Goal: Information Seeking & Learning: Learn about a topic

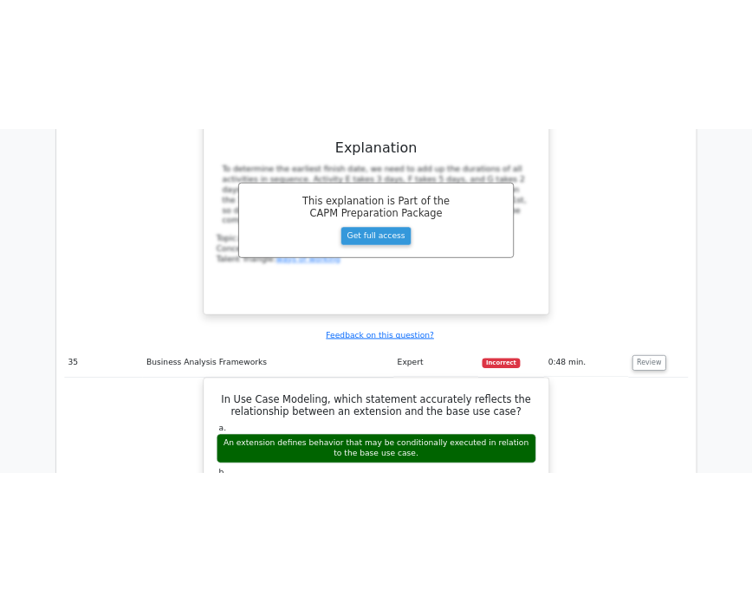
scroll to position [31515, 0]
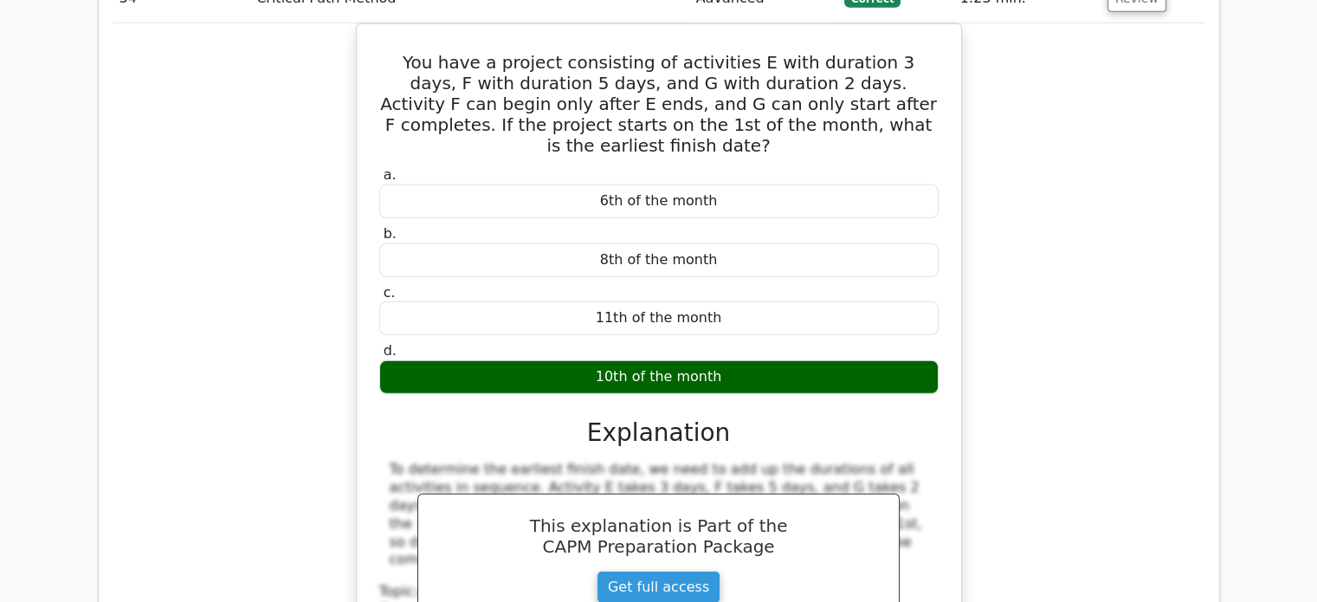
drag, startPoint x: 716, startPoint y: 289, endPoint x: 398, endPoint y: 238, distance: 321.9
copy h5 "Consider a community development project where the budget is $400,000. Currentl…"
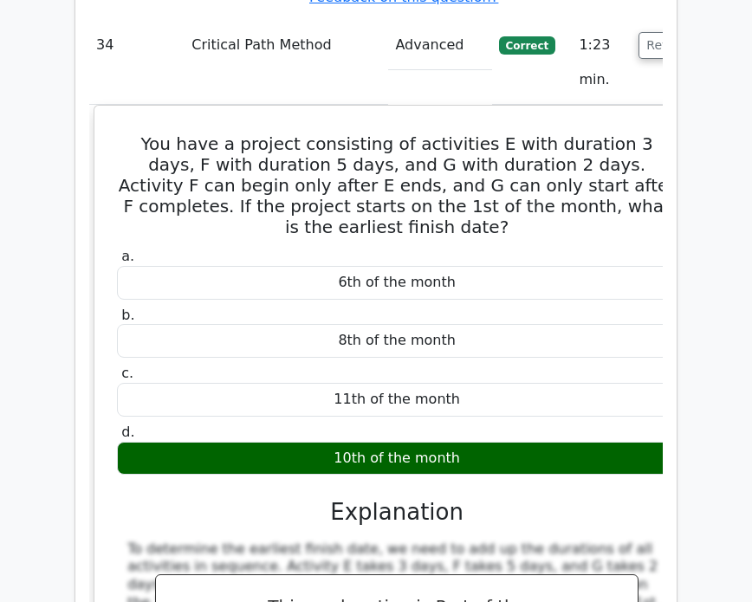
scroll to position [32669, 0]
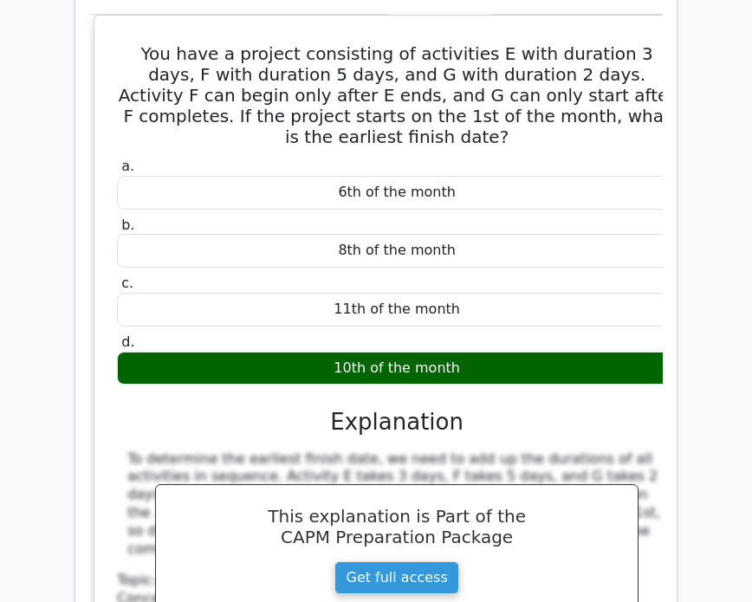
drag, startPoint x: 613, startPoint y: 133, endPoint x: 479, endPoint y: 148, distance: 135.0
drag, startPoint x: 516, startPoint y: 447, endPoint x: 131, endPoint y: 103, distance: 516.4
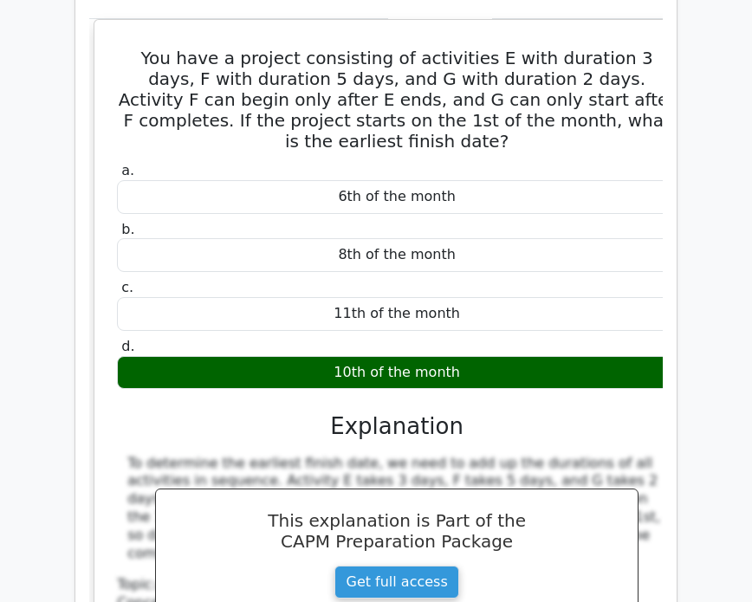
copy div "In Use Case Modeling, which statement accurately reflects the relationship betw…"
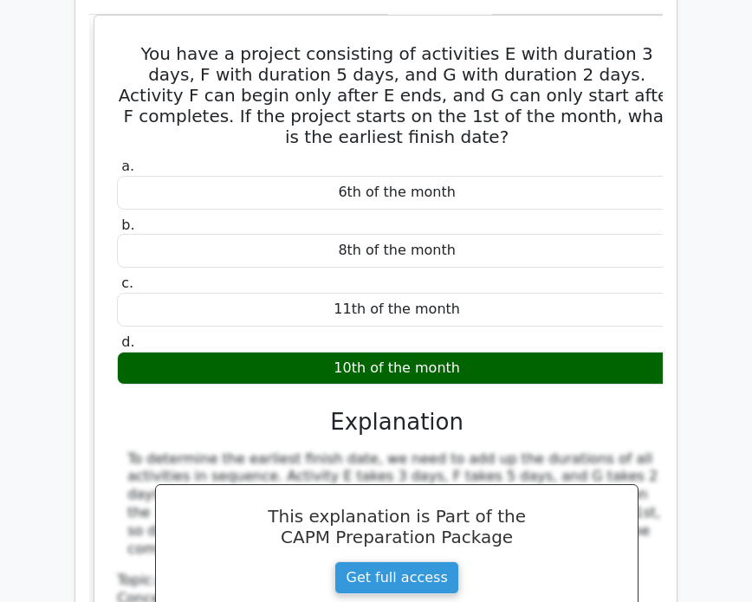
drag, startPoint x: 617, startPoint y: 138, endPoint x: 139, endPoint y: 112, distance: 479.5
copy h5 "In Use Case Modeling, which statement accurately reflects the relationship betw…"
drag, startPoint x: 336, startPoint y: 308, endPoint x: 117, endPoint y: 259, distance: 224.6
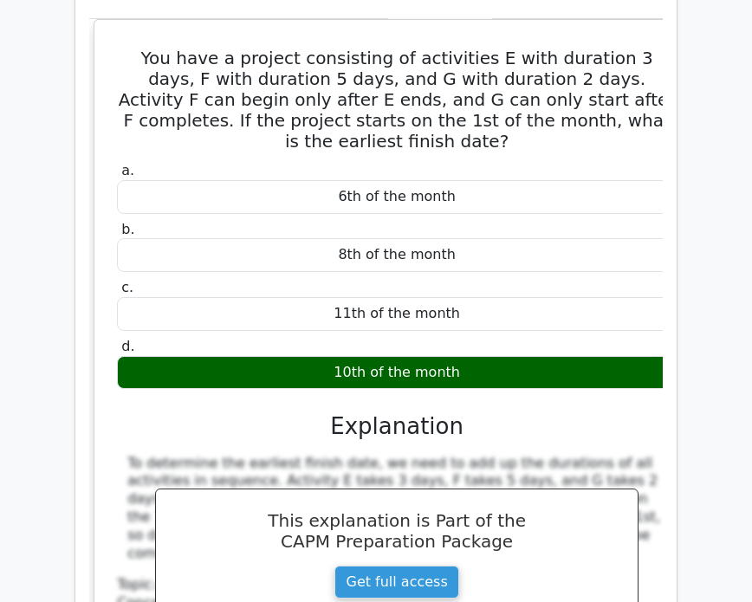
copy div "The base use case includes the set of actions in the extension as an unconditio…"
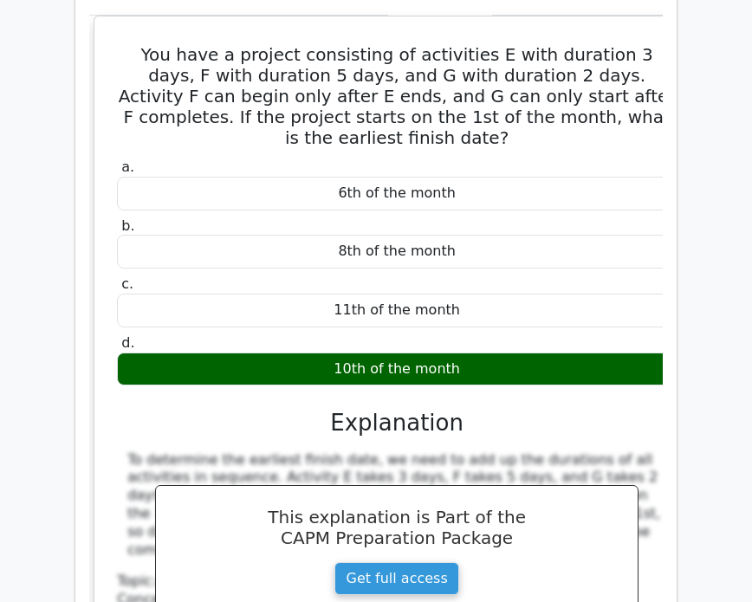
scroll to position [32554, 0]
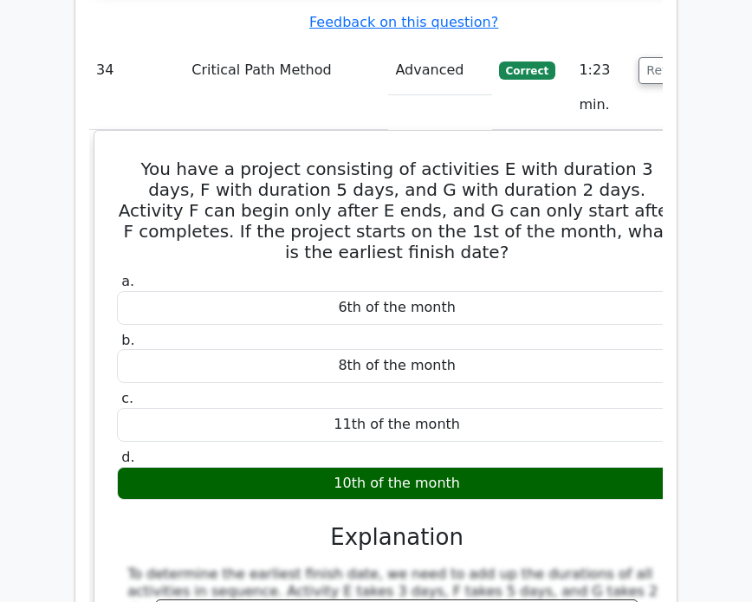
copy div "In Use Case Modeling, which statement accurately reflects the relationship betw…"
drag, startPoint x: 448, startPoint y: 321, endPoint x: 130, endPoint y: 223, distance: 332.5
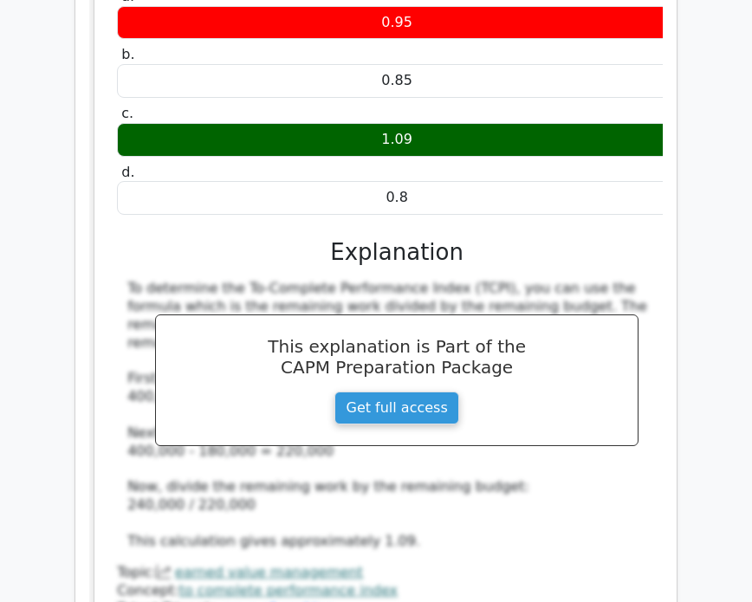
scroll to position [34286, 0]
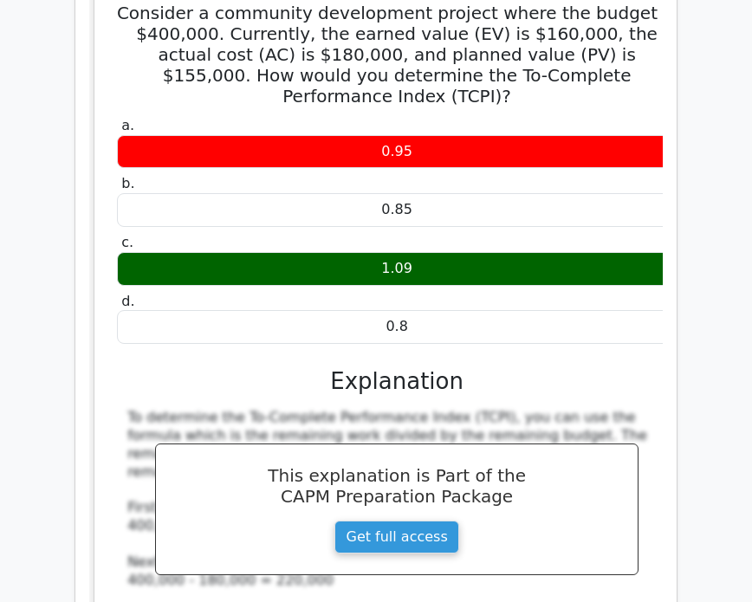
drag, startPoint x: 606, startPoint y: 397, endPoint x: 126, endPoint y: 126, distance: 551.0
copy div "In a Change Control System, what is the primary purpose of the Change Control B…"
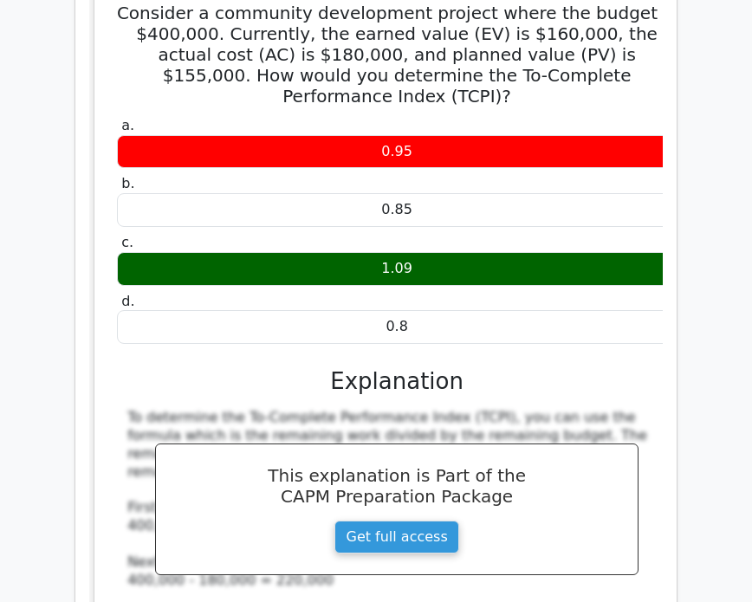
drag, startPoint x: 540, startPoint y: 387, endPoint x: 599, endPoint y: 395, distance: 59.4
drag, startPoint x: 628, startPoint y: 394, endPoint x: 149, endPoint y: 389, distance: 478.9
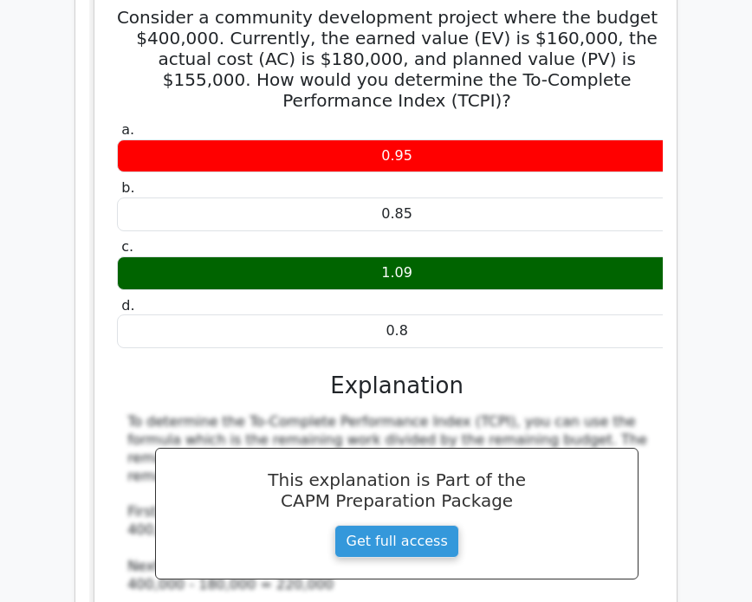
copy div "To assess the impact of changes on project constraints and stakeholders"
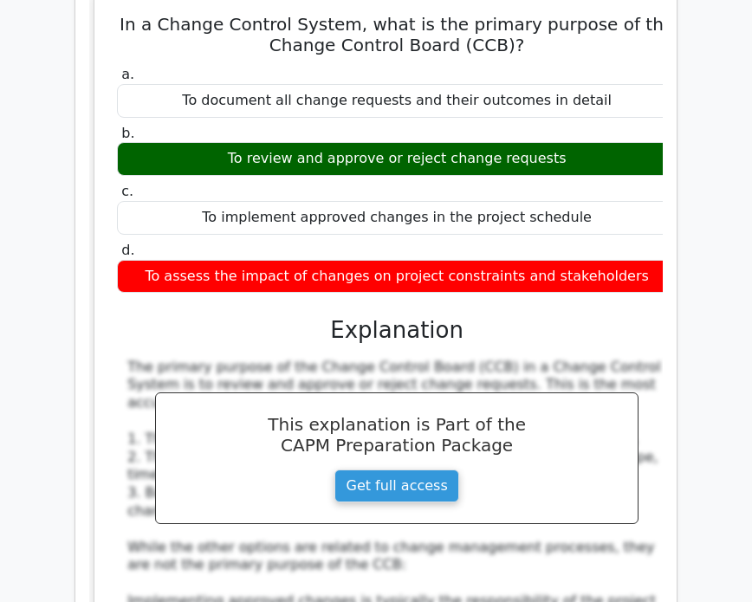
scroll to position [35325, 0]
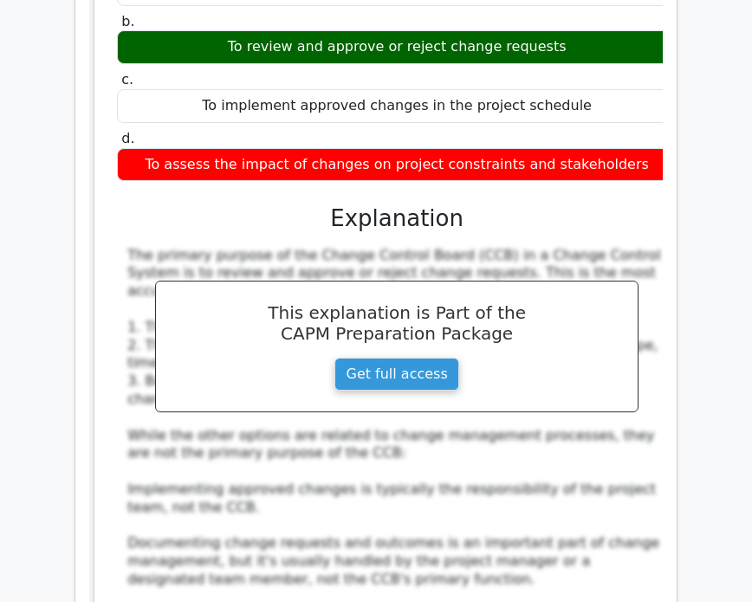
drag, startPoint x: 466, startPoint y: 308, endPoint x: 108, endPoint y: 191, distance: 376.2
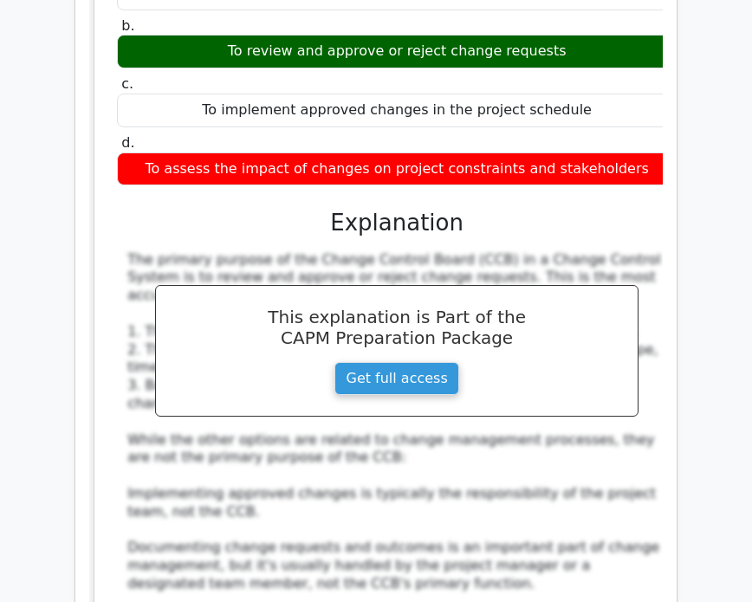
copy div "In the 'initiation' phase of a project, what is one of the key actions the proj…"
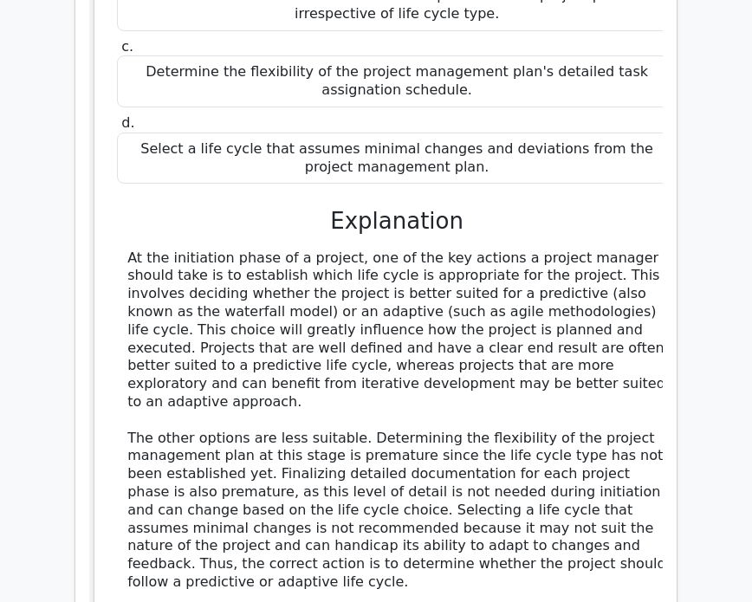
scroll to position [36364, 0]
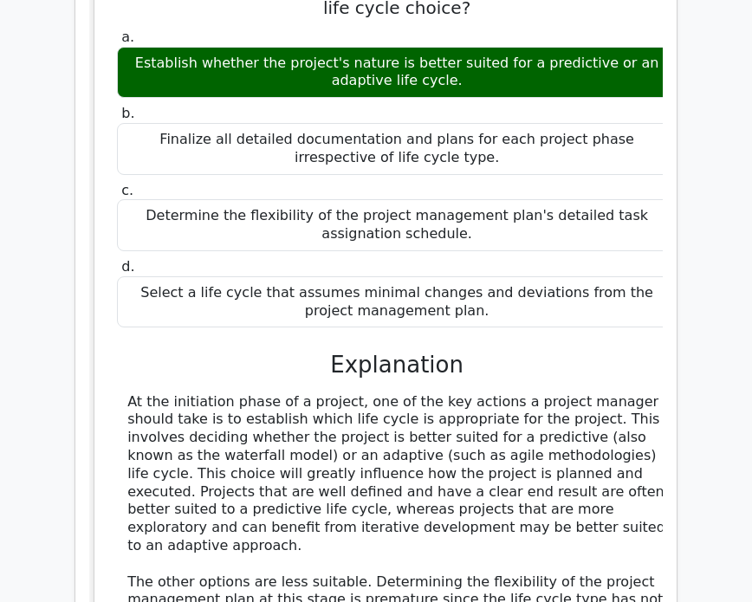
drag, startPoint x: 600, startPoint y: 427, endPoint x: 108, endPoint y: 162, distance: 558.7
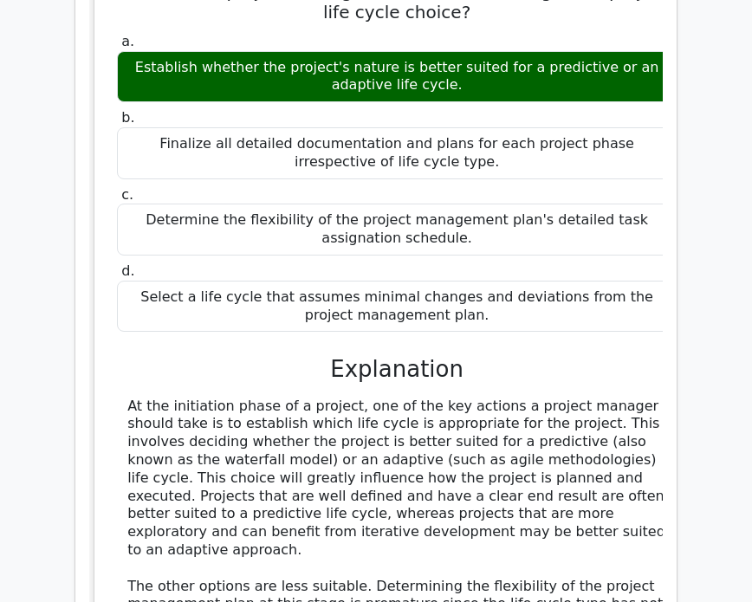
copy div "In a project with a total budget of $500,000 spread over 10 months, what is the…"
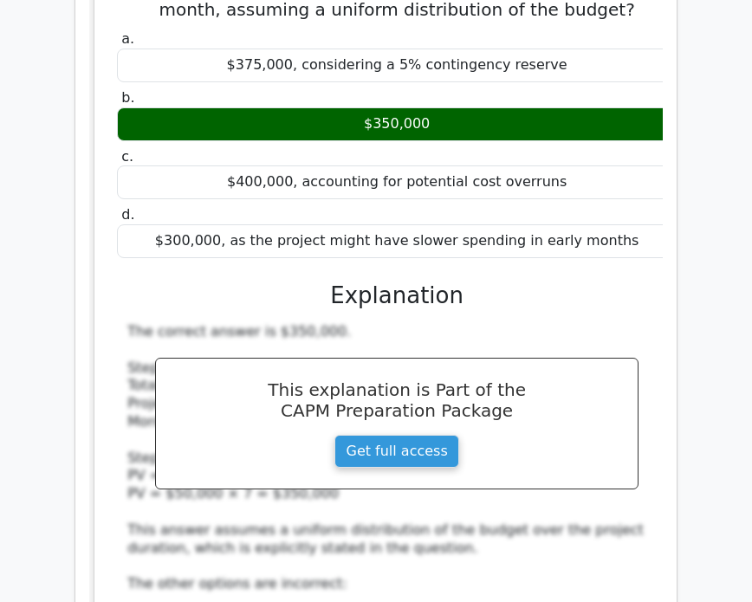
scroll to position [37518, 0]
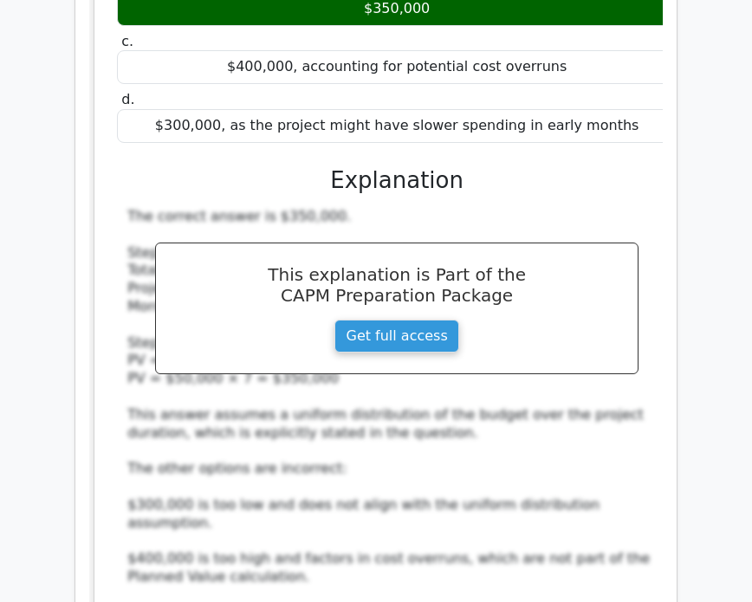
drag, startPoint x: 623, startPoint y: 406, endPoint x: 113, endPoint y: 127, distance: 580.5
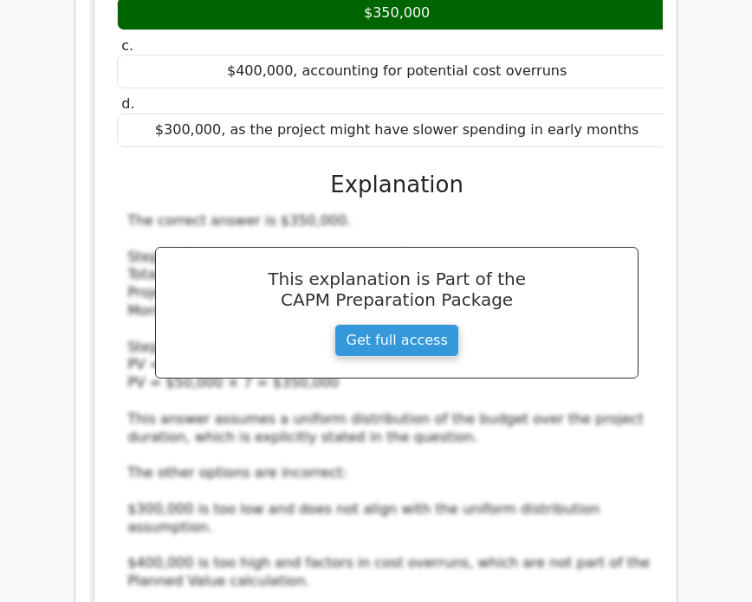
copy div "You are managing a multilingual project team that includes team members from di…"
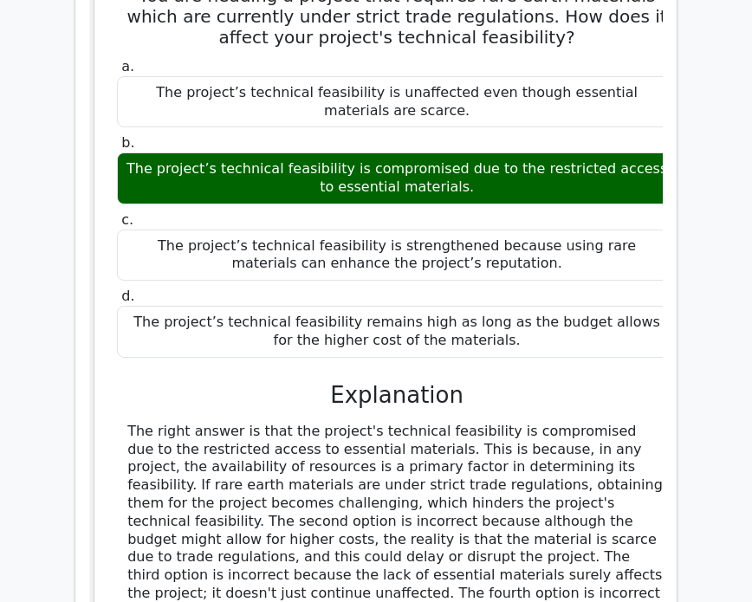
scroll to position [39250, 0]
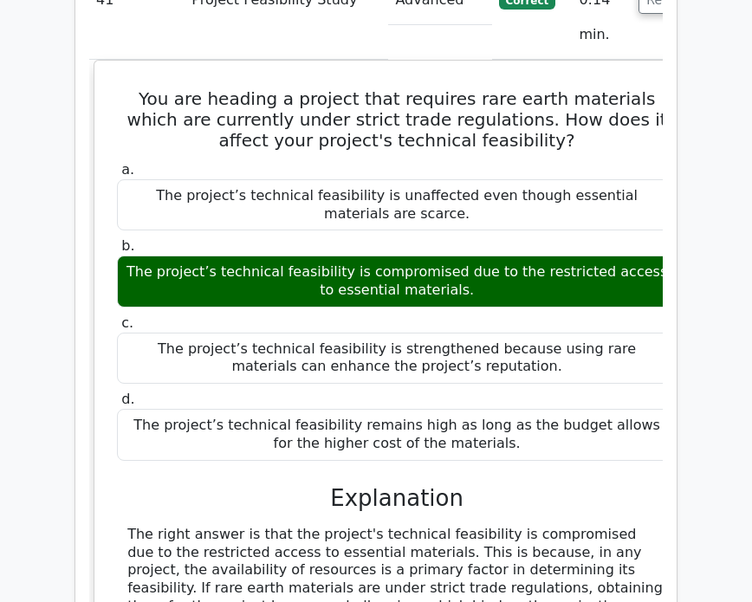
drag, startPoint x: 610, startPoint y: 423, endPoint x: 121, endPoint y: 117, distance: 576.9
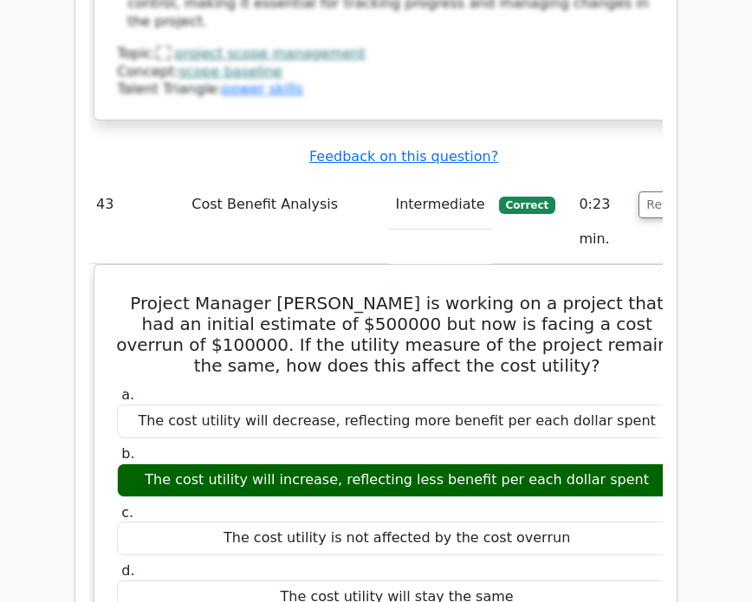
scroll to position [41213, 0]
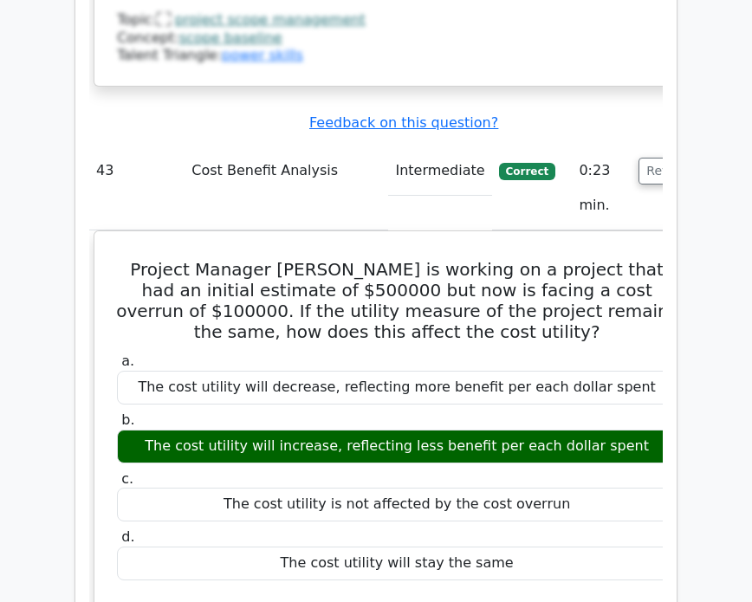
drag, startPoint x: 602, startPoint y: 435, endPoint x: 125, endPoint y: 148, distance: 556.6
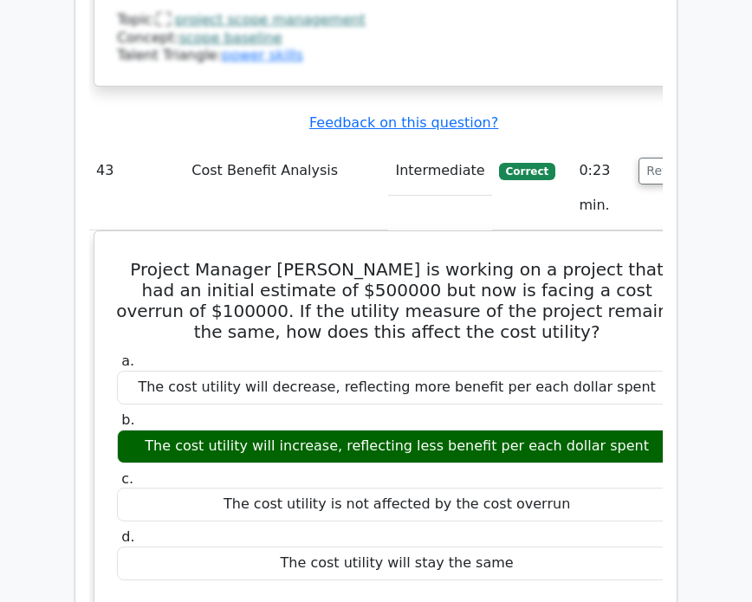
drag, startPoint x: 557, startPoint y: 175, endPoint x: 14, endPoint y: 214, distance: 544.3
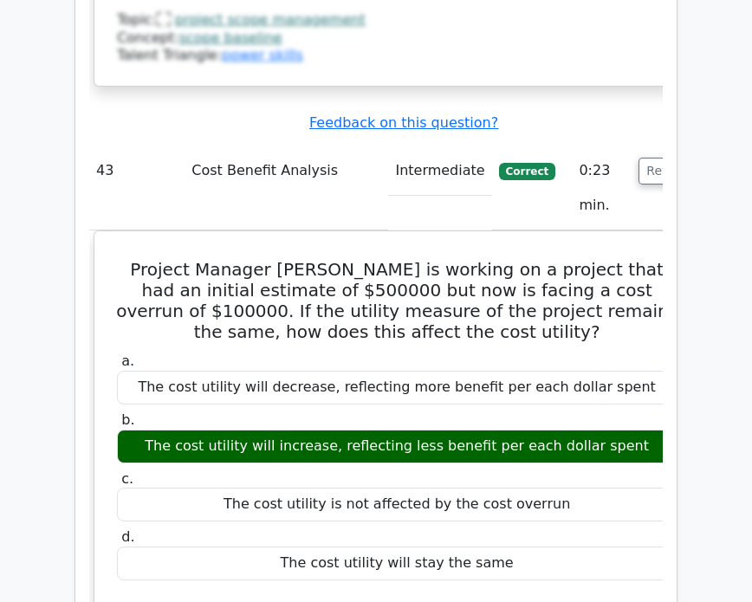
drag, startPoint x: 604, startPoint y: 420, endPoint x: 100, endPoint y: 429, distance: 504.9
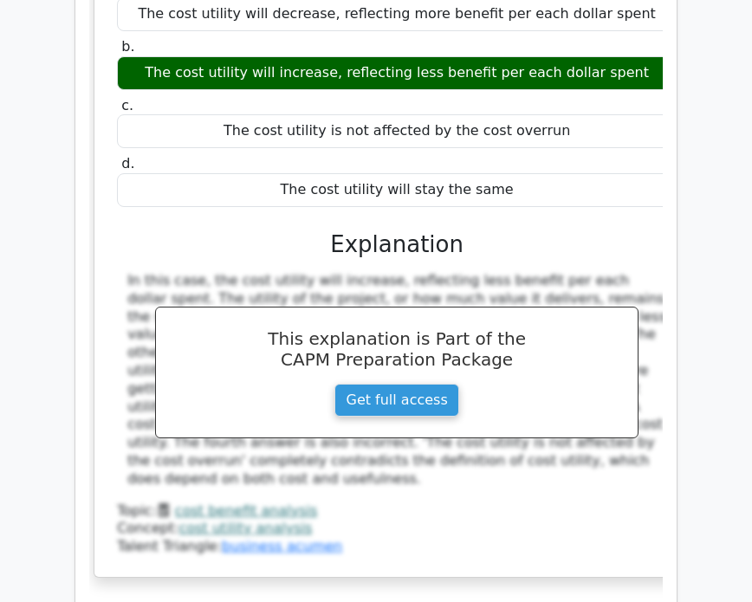
scroll to position [41559, 0]
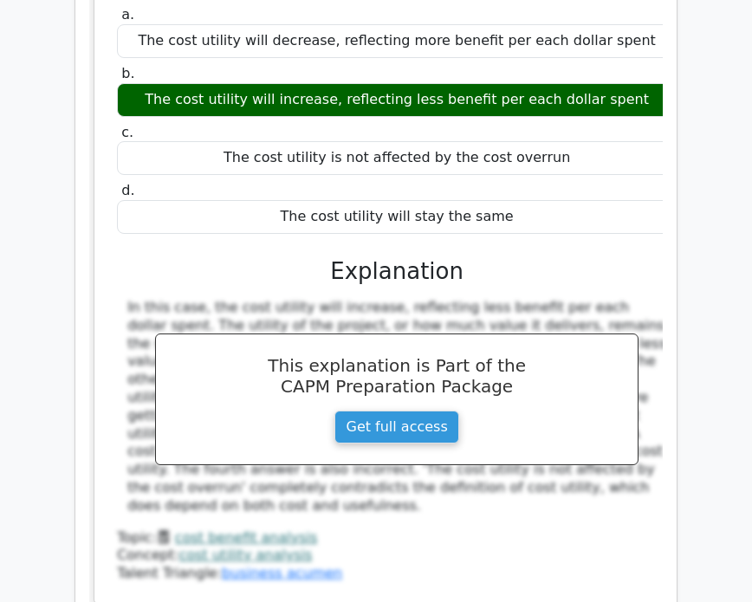
drag, startPoint x: 578, startPoint y: 20, endPoint x: 87, endPoint y: 10, distance: 491.9
drag, startPoint x: 125, startPoint y: 16, endPoint x: 623, endPoint y: 26, distance: 498.9
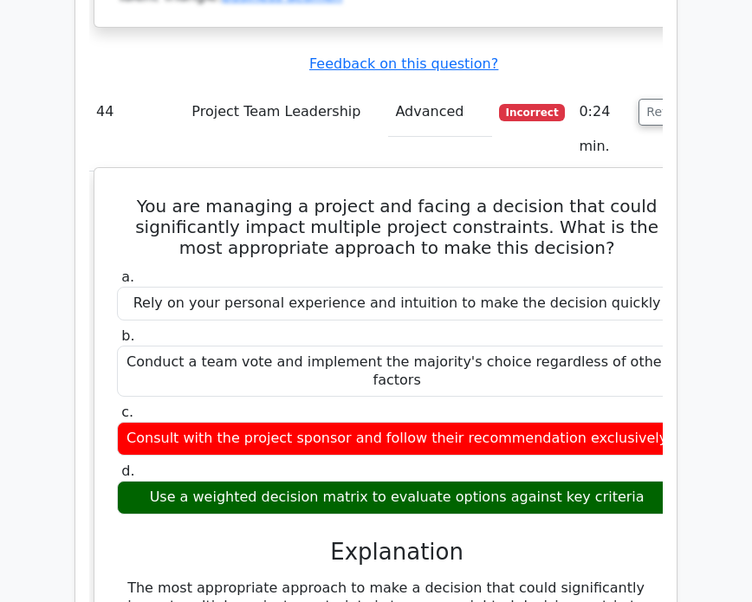
scroll to position [42252, 0]
